Goal: Task Accomplishment & Management: Manage account settings

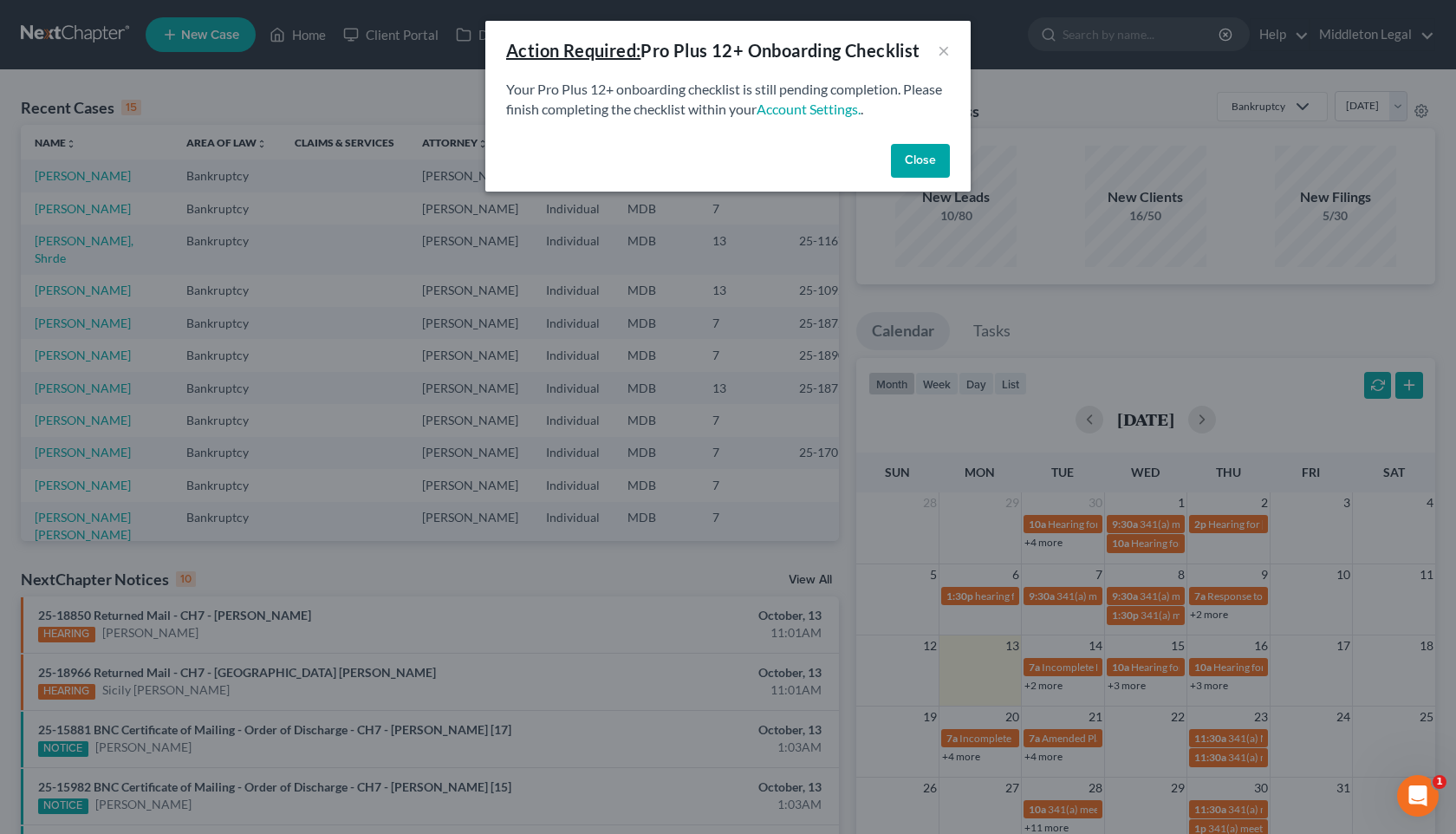
click at [931, 170] on button "Close" at bounding box center [920, 160] width 59 height 35
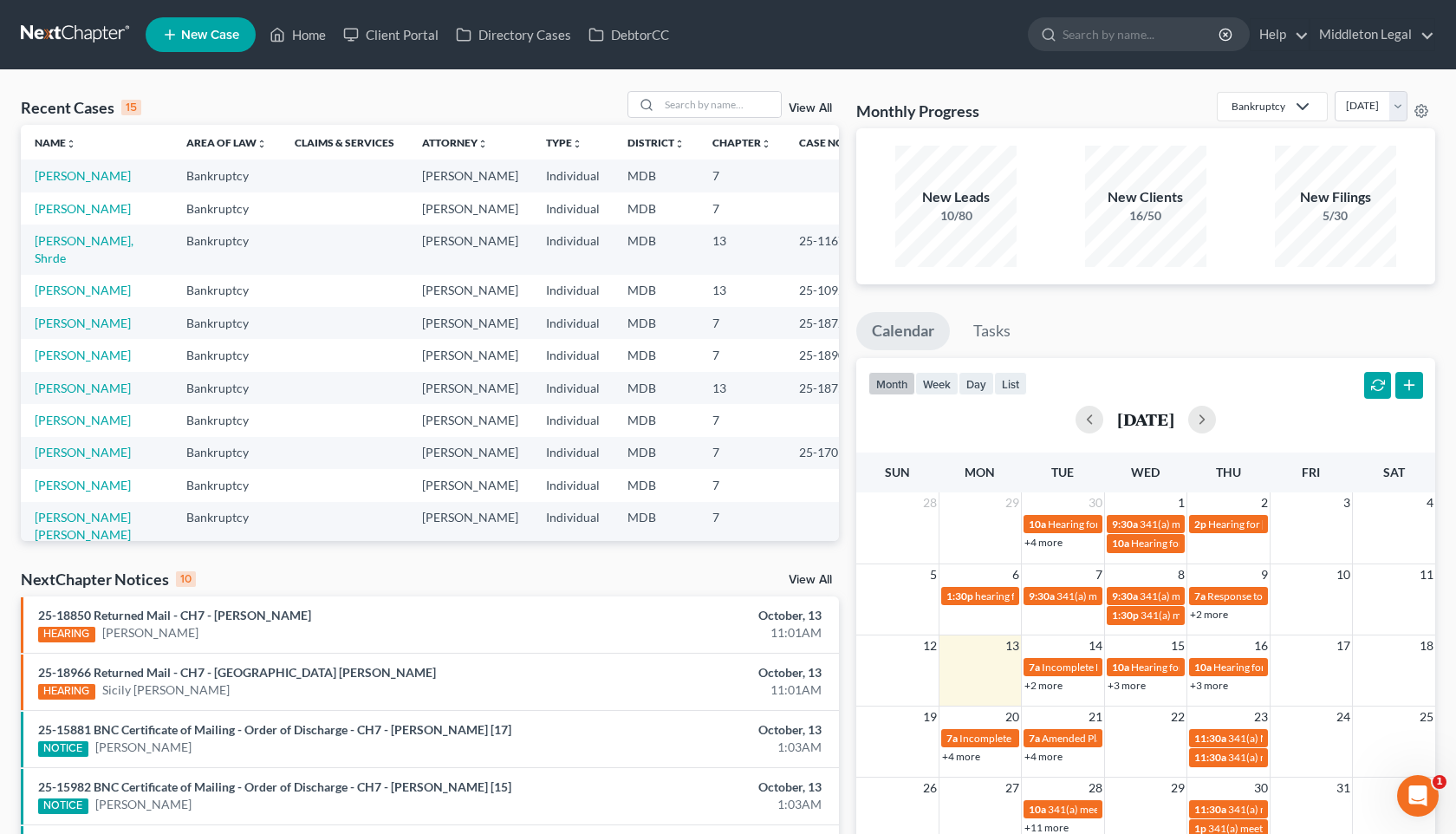
click at [827, 113] on link "View All" at bounding box center [811, 109] width 44 height 12
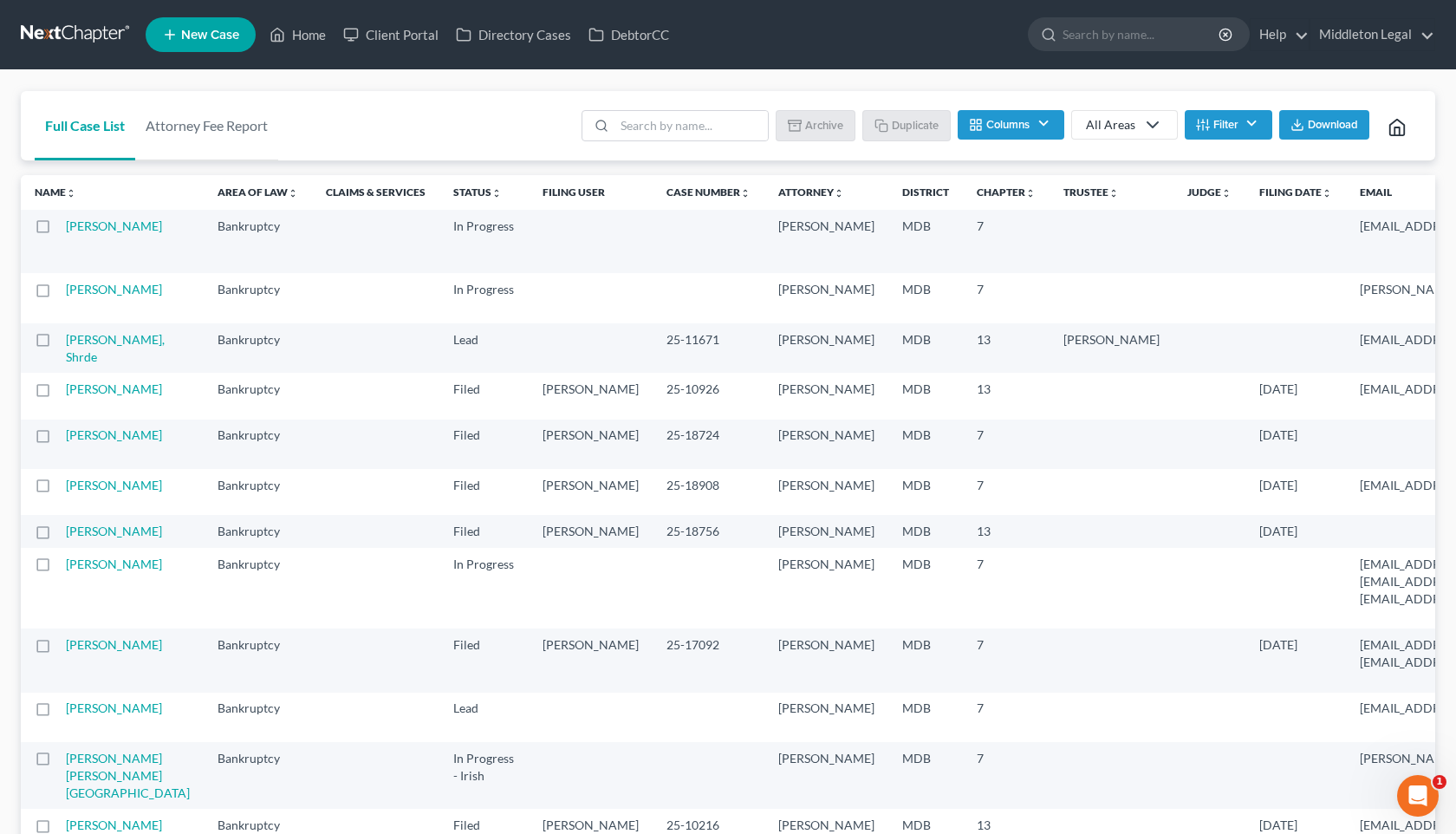
click at [1144, 125] on icon at bounding box center [1152, 125] width 21 height 21
click at [1221, 125] on button "Filter" at bounding box center [1229, 126] width 88 height 30
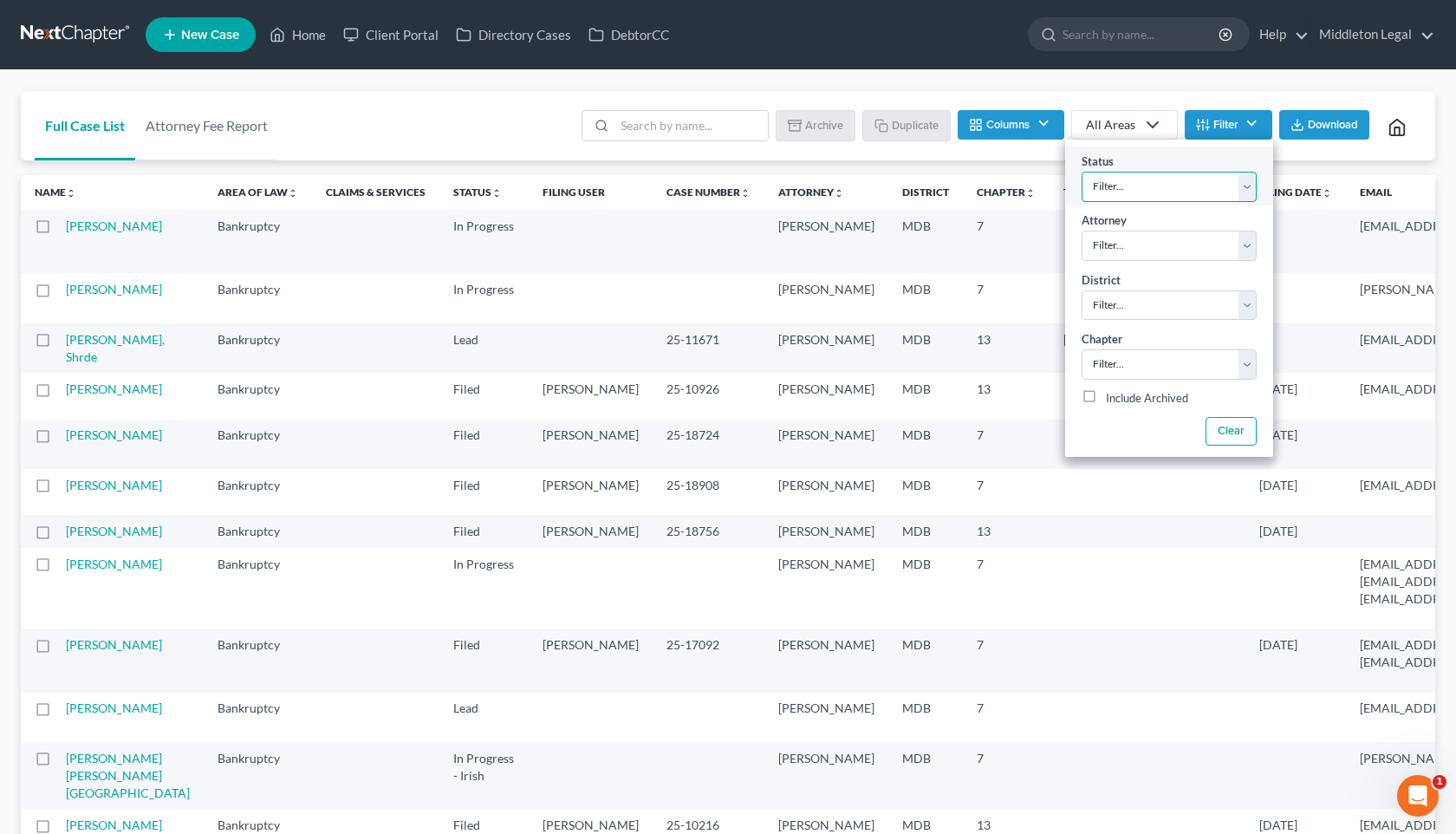
click at [1149, 183] on select "Filter... Confirmed Discharged Dismissed Filed In Progress In Progress - Irish …" at bounding box center [1169, 186] width 175 height 30
select select "1"
click at [1082, 171] on select "Filter... Confirmed Discharged Dismissed Filed In Progress In Progress - Irish …" at bounding box center [1169, 186] width 175 height 30
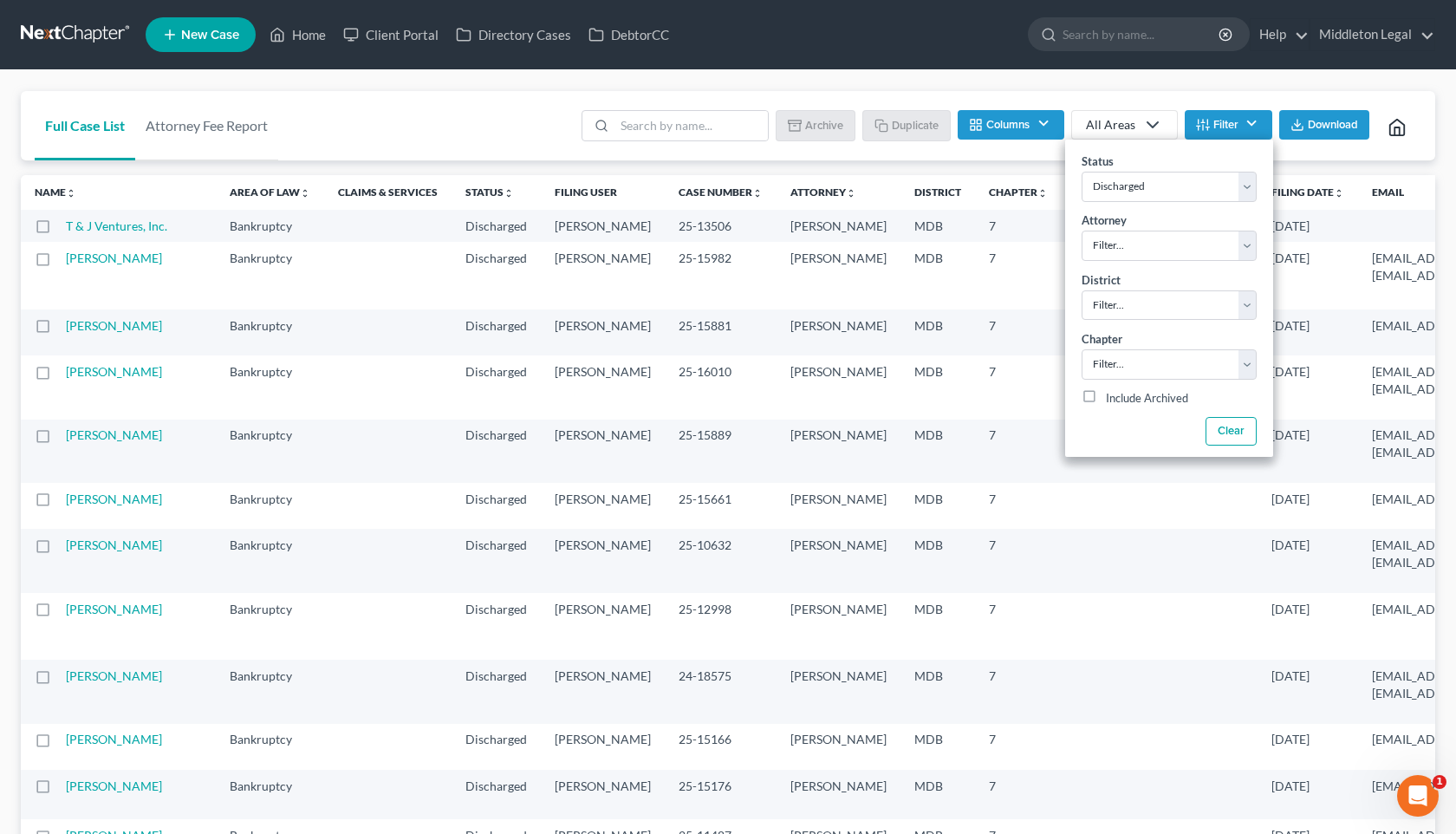
click at [1341, 117] on button "Download" at bounding box center [1325, 126] width 91 height 30
